Goal: Task Accomplishment & Management: Complete application form

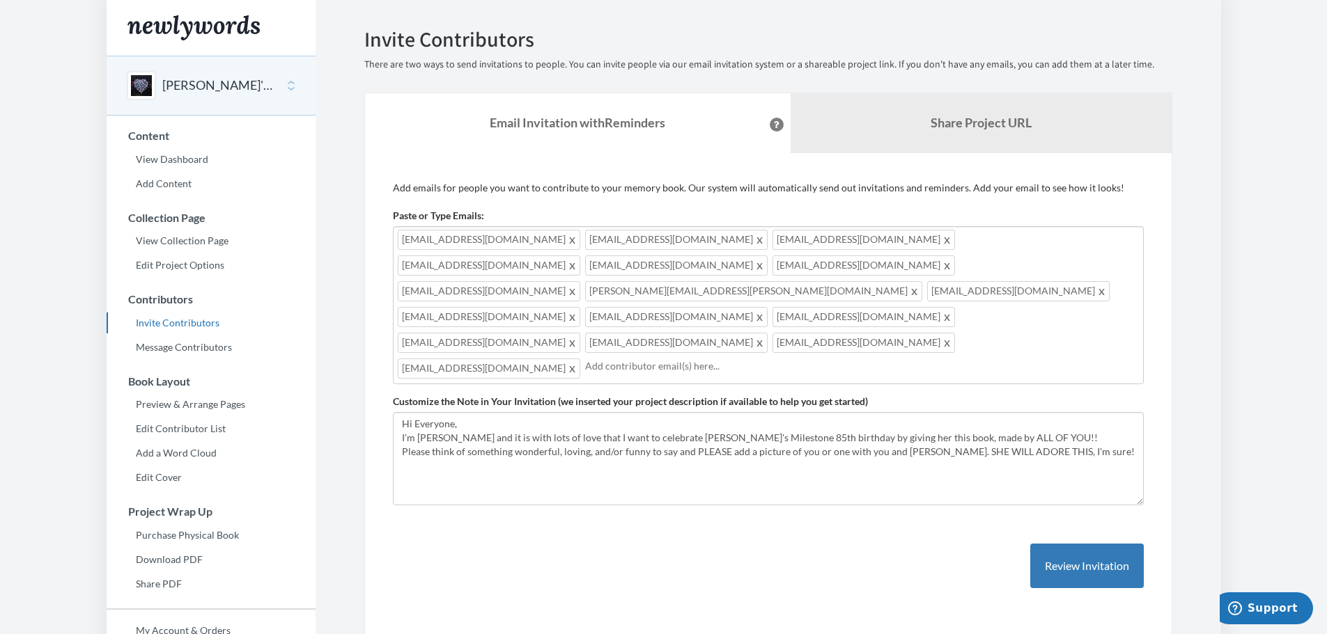
click at [578, 257] on span at bounding box center [573, 265] width 10 height 17
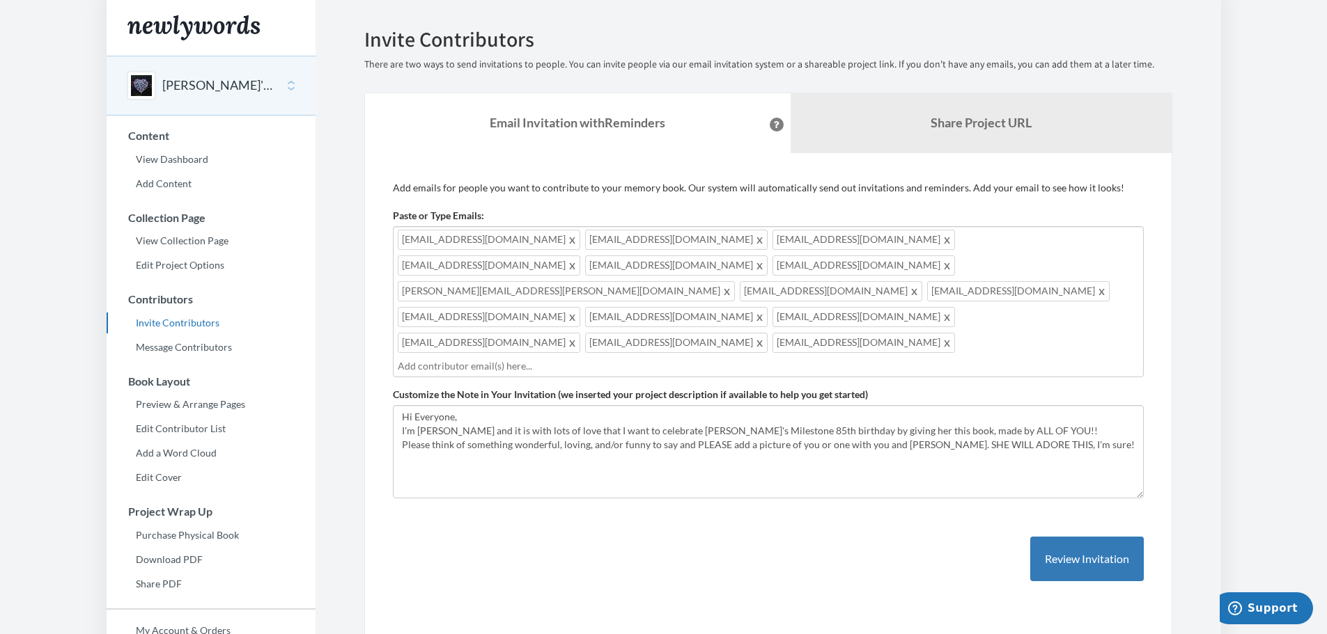
click at [755, 240] on span at bounding box center [760, 239] width 10 height 17
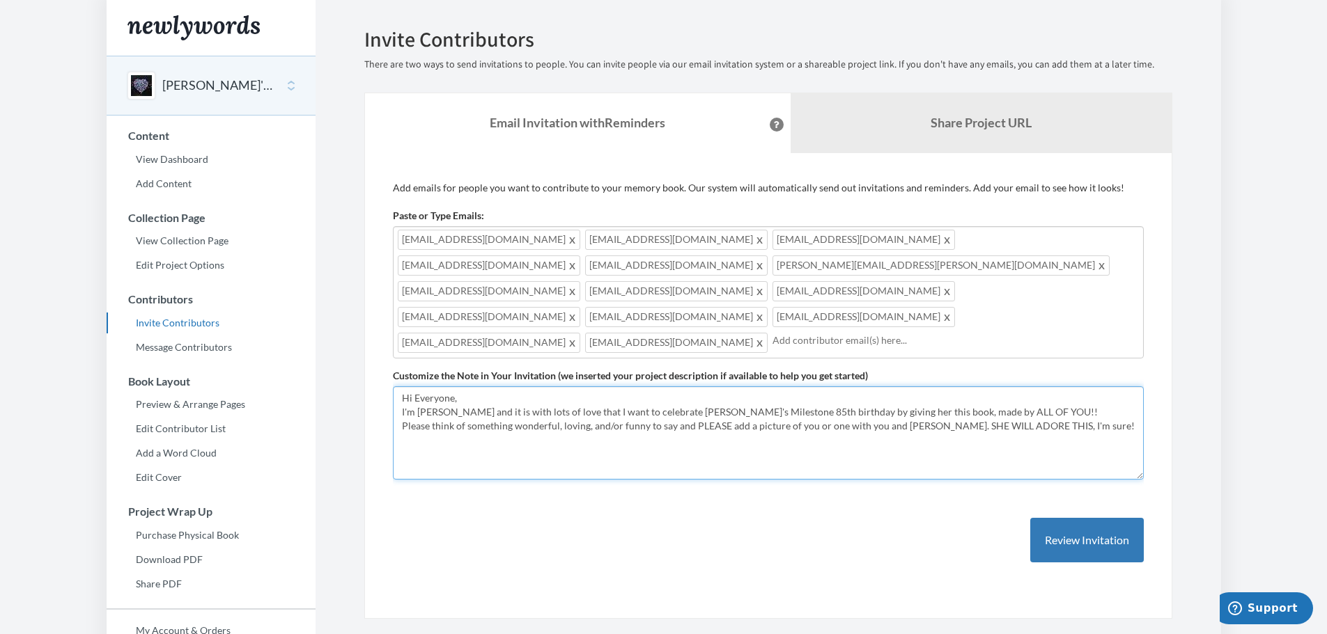
click at [577, 421] on textarea "Hi Everyone, I'm [PERSON_NAME] and it is with lots of love that I want to celeb…" at bounding box center [768, 433] width 751 height 93
click at [578, 309] on span at bounding box center [573, 317] width 10 height 17
click at [602, 387] on textarea "Hi Everyone, I'm [PERSON_NAME] and it is with lots of love that I want to celeb…" at bounding box center [768, 433] width 751 height 93
click at [927, 387] on textarea "Hi Everyone, I'm [PERSON_NAME] and it is with lots of love that I want to celeb…" at bounding box center [768, 433] width 751 height 93
type textarea "Hi Everyone, I'm [PERSON_NAME] and it is with lots of love that we want to cele…"
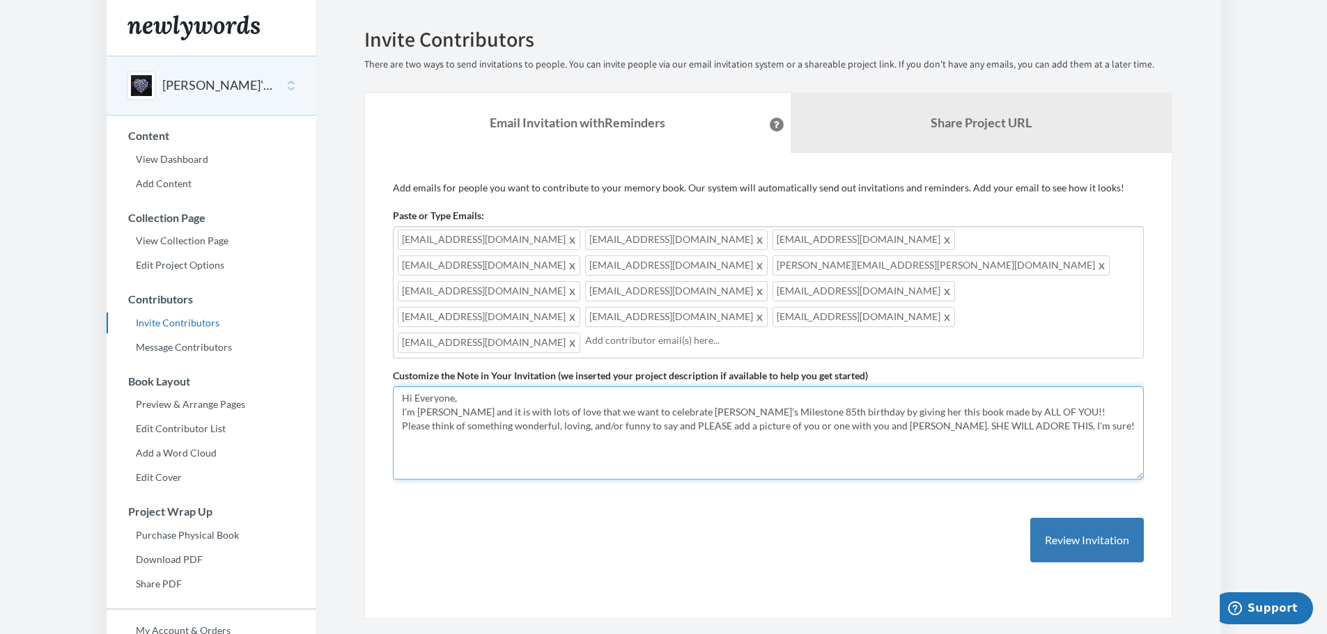
click at [1088, 387] on textarea "Hi Everyone, I'm [PERSON_NAME] and it is with lots of love that I want to celeb…" at bounding box center [768, 433] width 751 height 93
